Goal: Task Accomplishment & Management: Complete application form

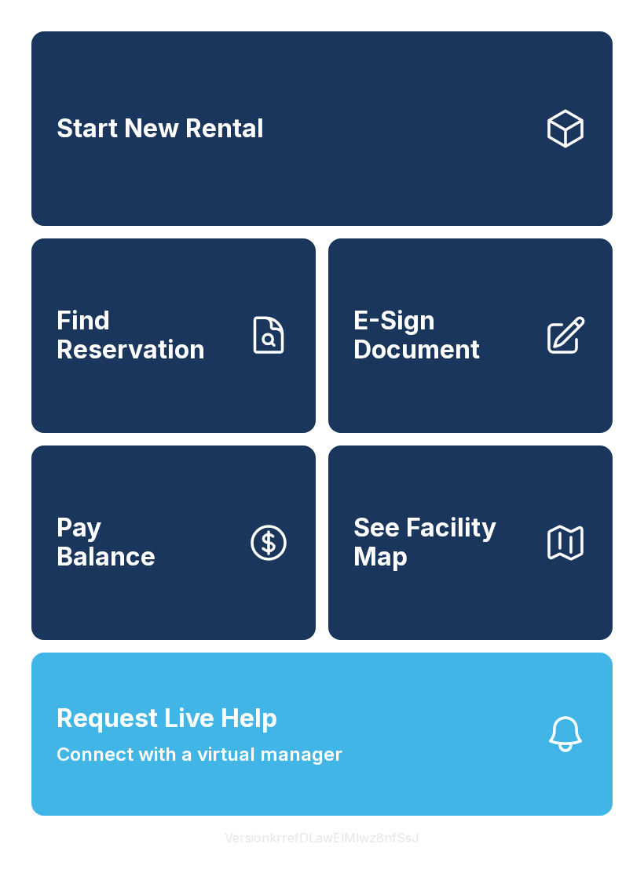
click at [264, 738] on span "Request Live Help" at bounding box center [167, 719] width 221 height 38
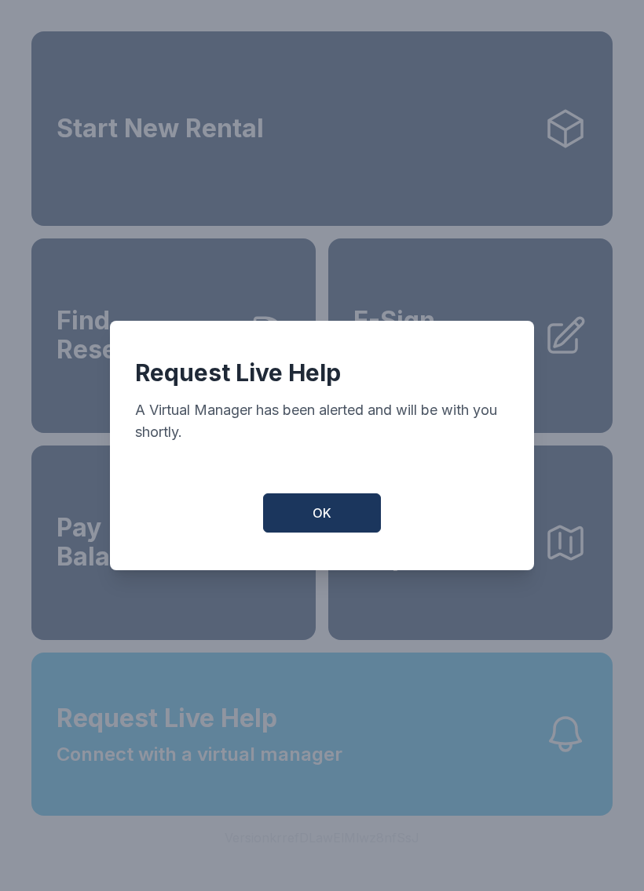
click at [333, 568] on div "Request Live Help A Virtual Manager has been alerted and will be with you short…" at bounding box center [322, 446] width 424 height 250
click at [323, 519] on span "OK" at bounding box center [321, 513] width 19 height 19
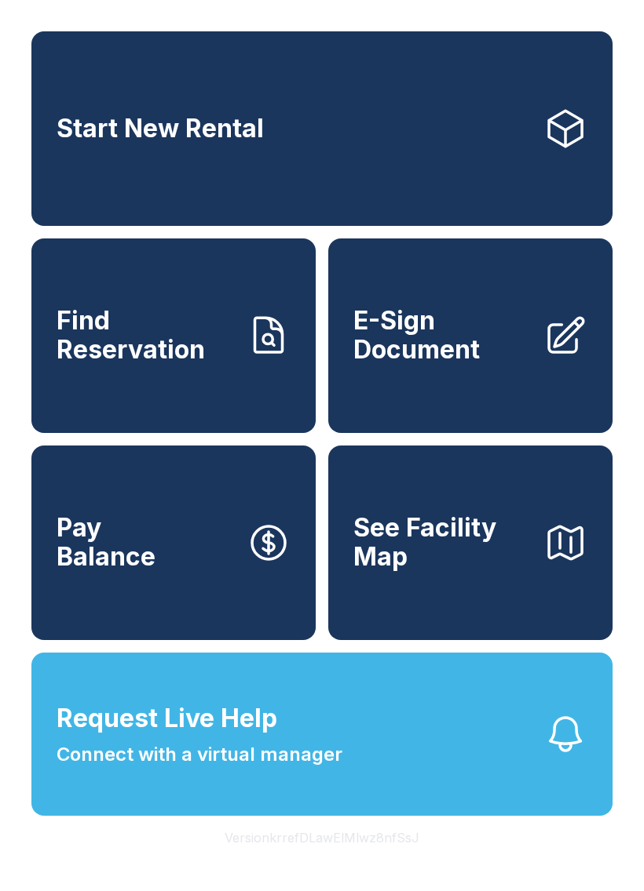
click at [469, 358] on span "E-Sign Document" at bounding box center [441, 335] width 177 height 57
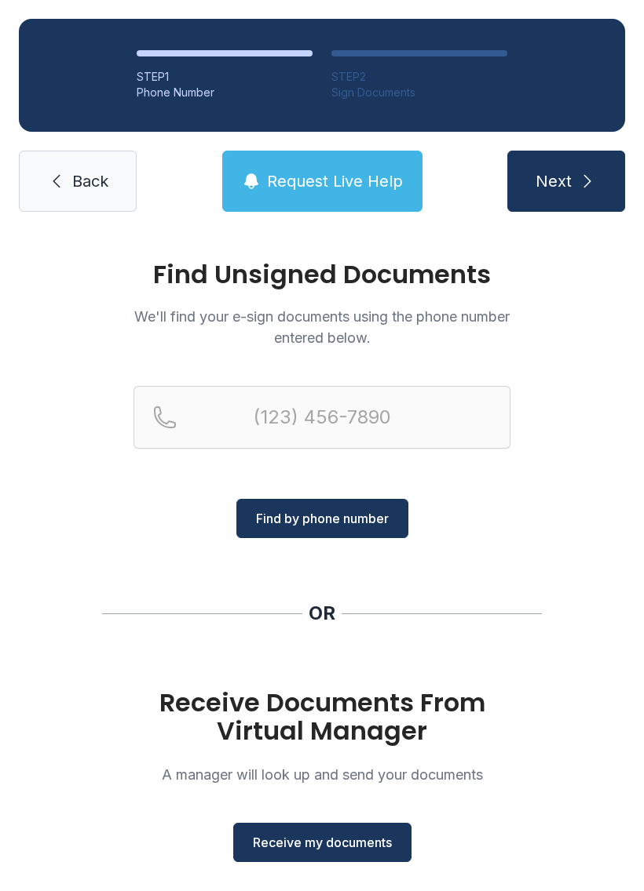
click at [344, 842] on span "Receive my documents" at bounding box center [322, 842] width 139 height 19
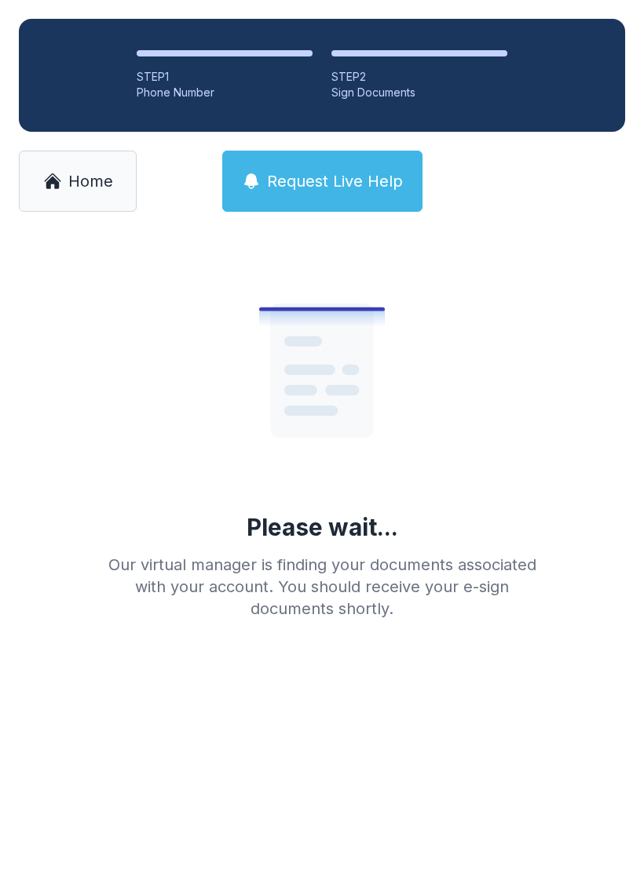
click at [89, 173] on span "Home" at bounding box center [90, 181] width 45 height 22
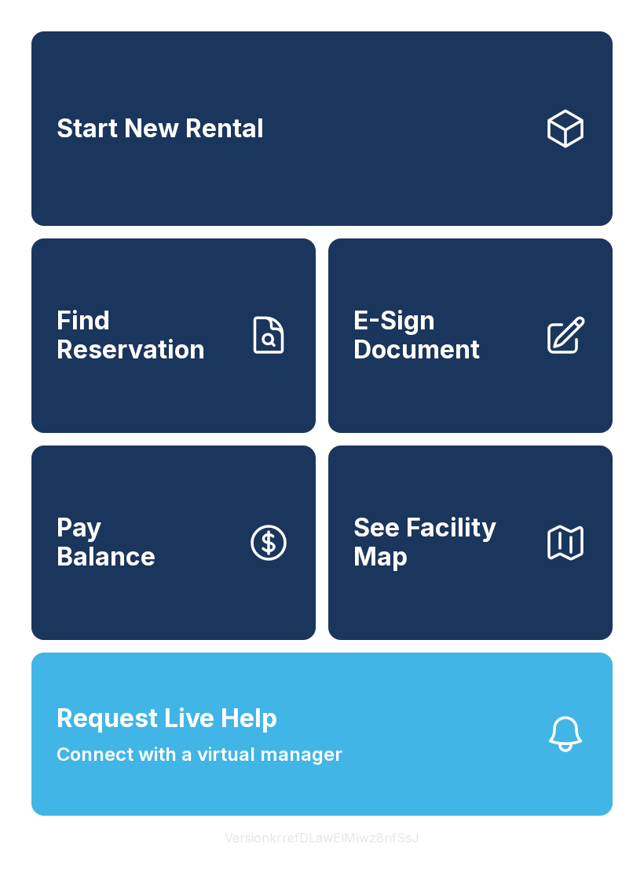
click at [472, 345] on span "E-Sign Document" at bounding box center [441, 335] width 177 height 57
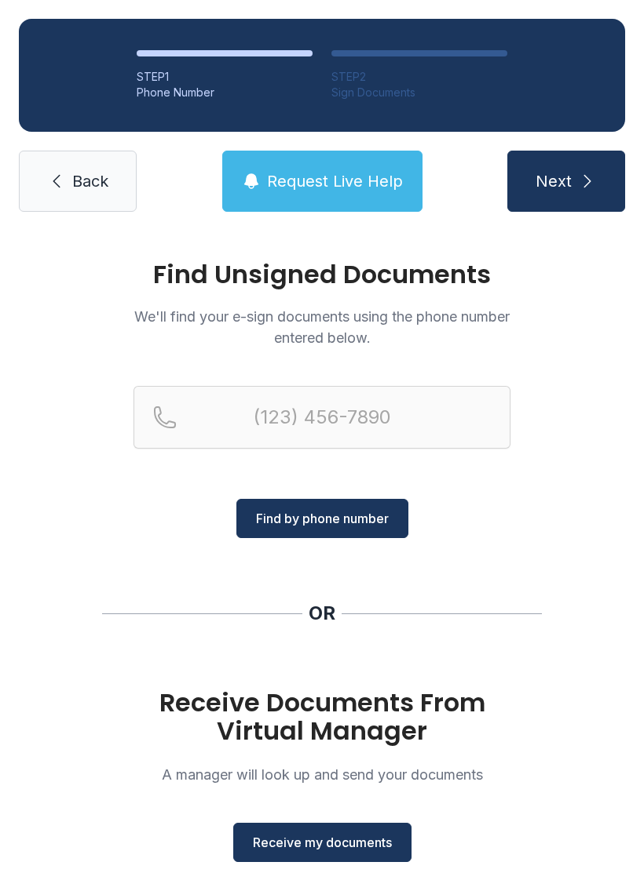
click at [342, 834] on span "Receive my documents" at bounding box center [322, 842] width 139 height 19
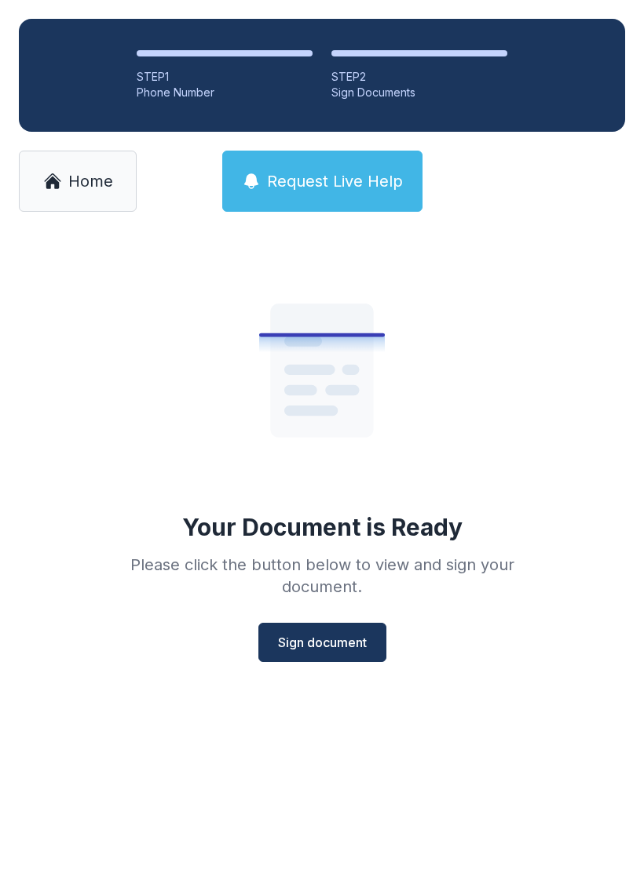
click at [330, 644] on span "Sign document" at bounding box center [322, 642] width 89 height 19
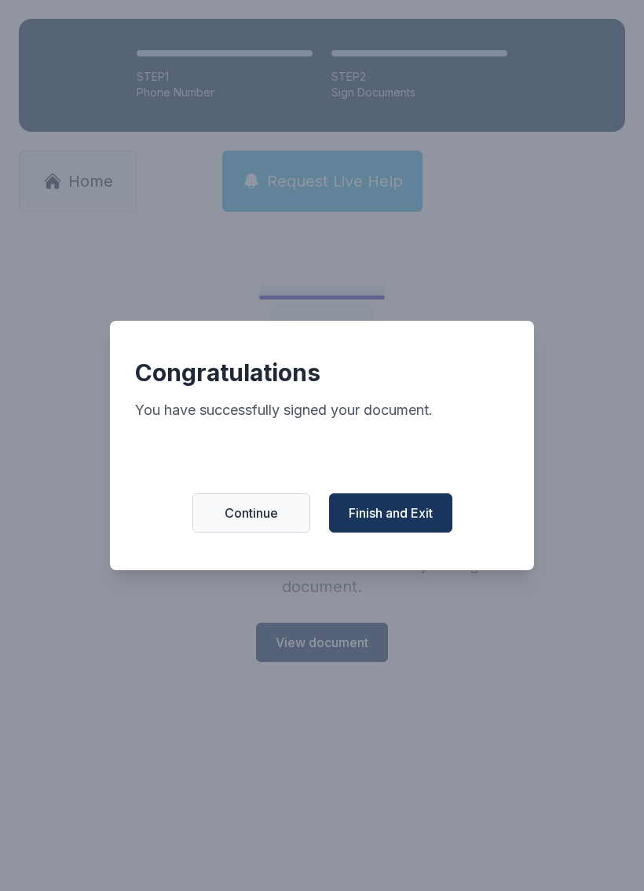
click at [403, 517] on span "Finish and Exit" at bounding box center [390, 513] width 84 height 19
